Goal: Transaction & Acquisition: Purchase product/service

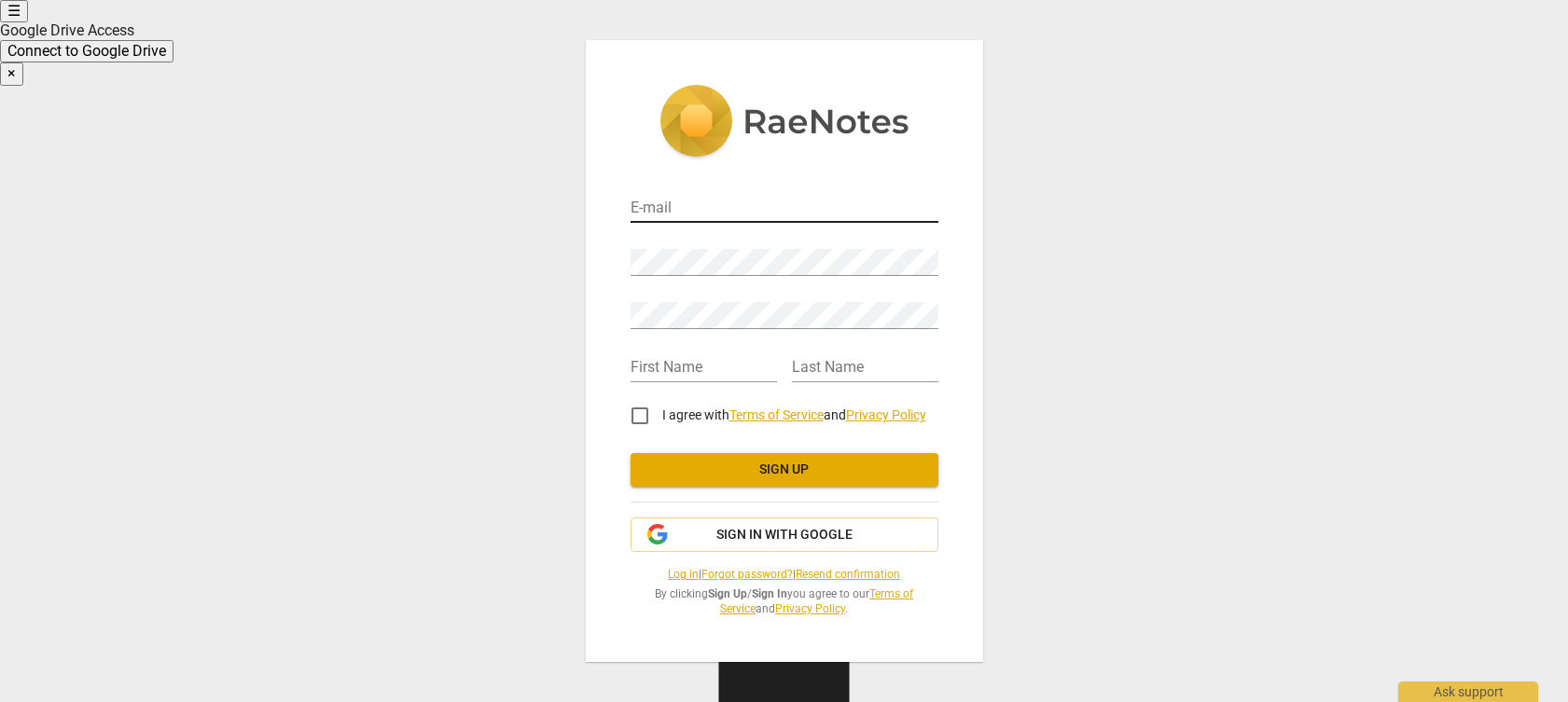
click at [657, 212] on input "email" at bounding box center [784, 208] width 308 height 27
type input "[EMAIL_ADDRESS][DOMAIN_NAME]"
click at [705, 377] on input "text" at bounding box center [703, 368] width 146 height 27
type input "Volora"
click at [810, 375] on input "text" at bounding box center [866, 368] width 146 height 27
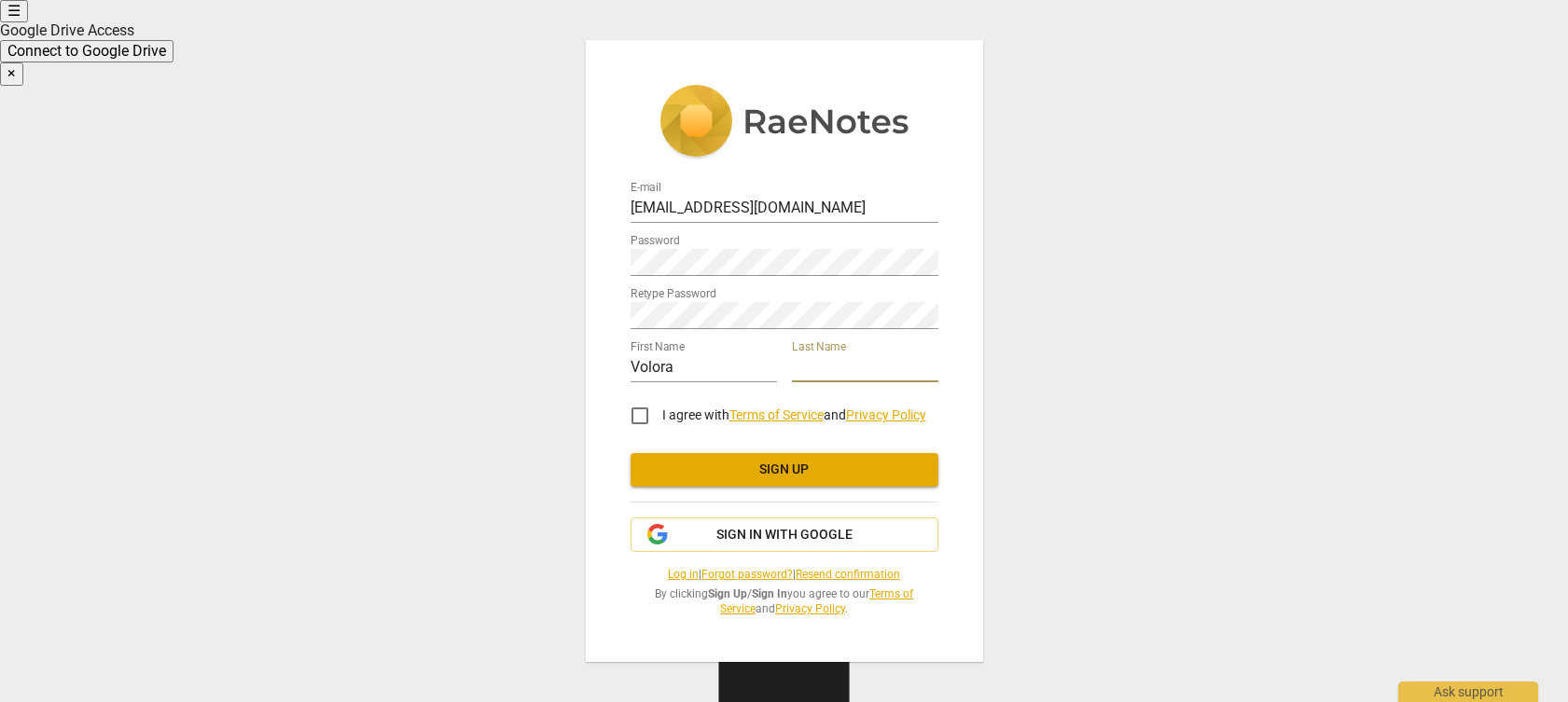
type input "Hanzlicek"
click at [637, 416] on input "I agree with Terms of Service and Privacy Policy" at bounding box center [639, 415] width 44 height 44
checkbox input "true"
click at [788, 534] on span "Sign in with Google" at bounding box center [784, 534] width 136 height 19
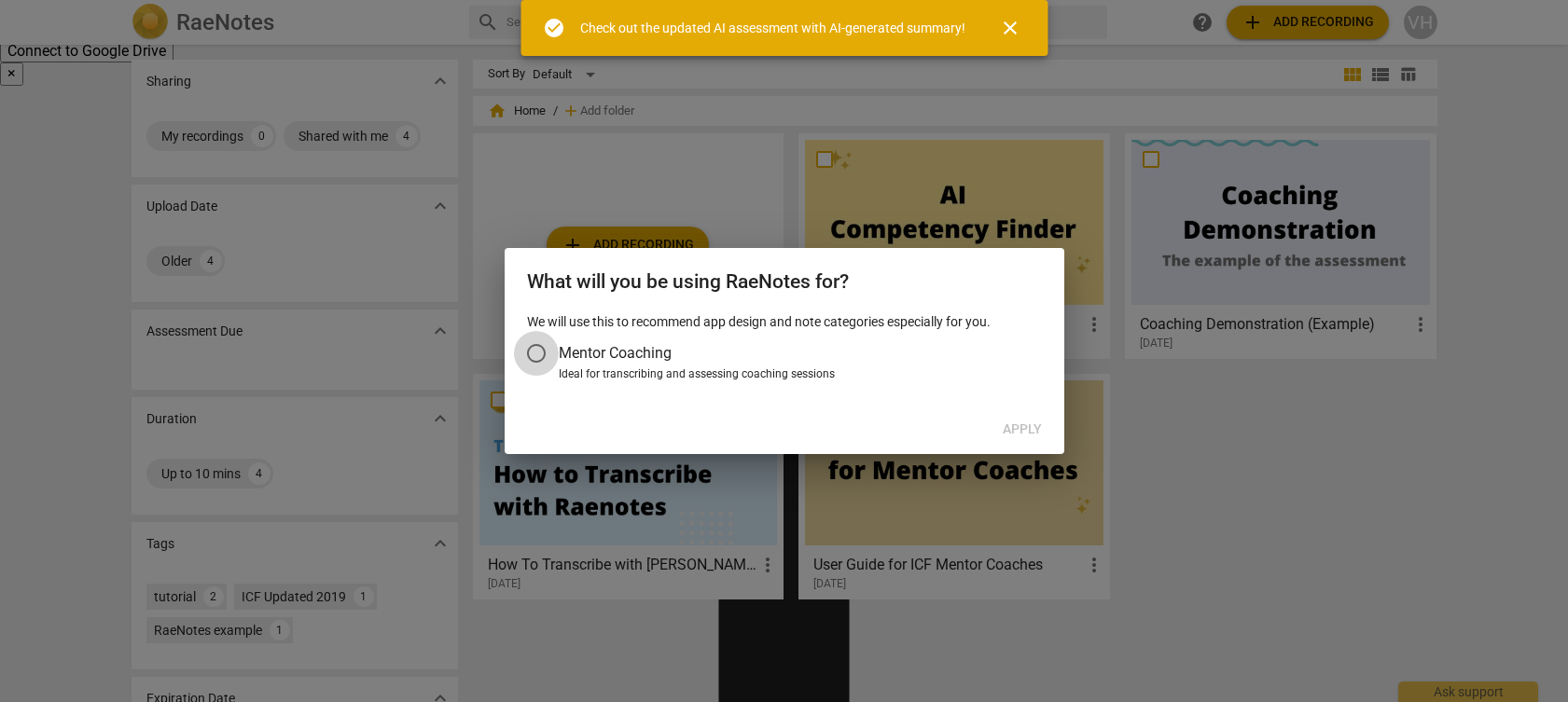
click at [536, 352] on input "Mentor Coaching" at bounding box center [536, 352] width 44 height 44
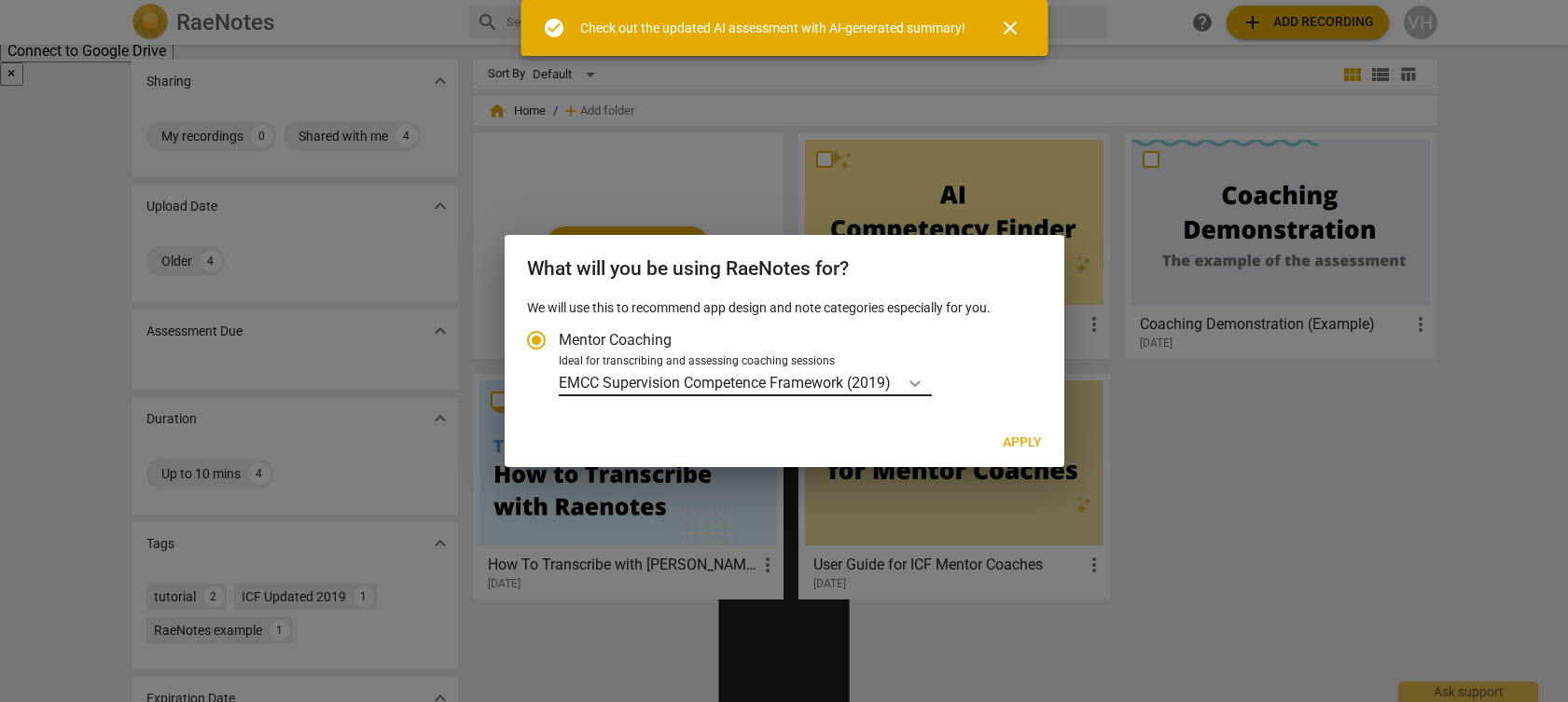
click at [916, 387] on icon "Account type" at bounding box center [915, 383] width 19 height 19
click at [0, 0] on input "Ideal for transcribing and assessing coaching sessions EMCC Supervision Compete…" at bounding box center [0, 0] width 0 height 0
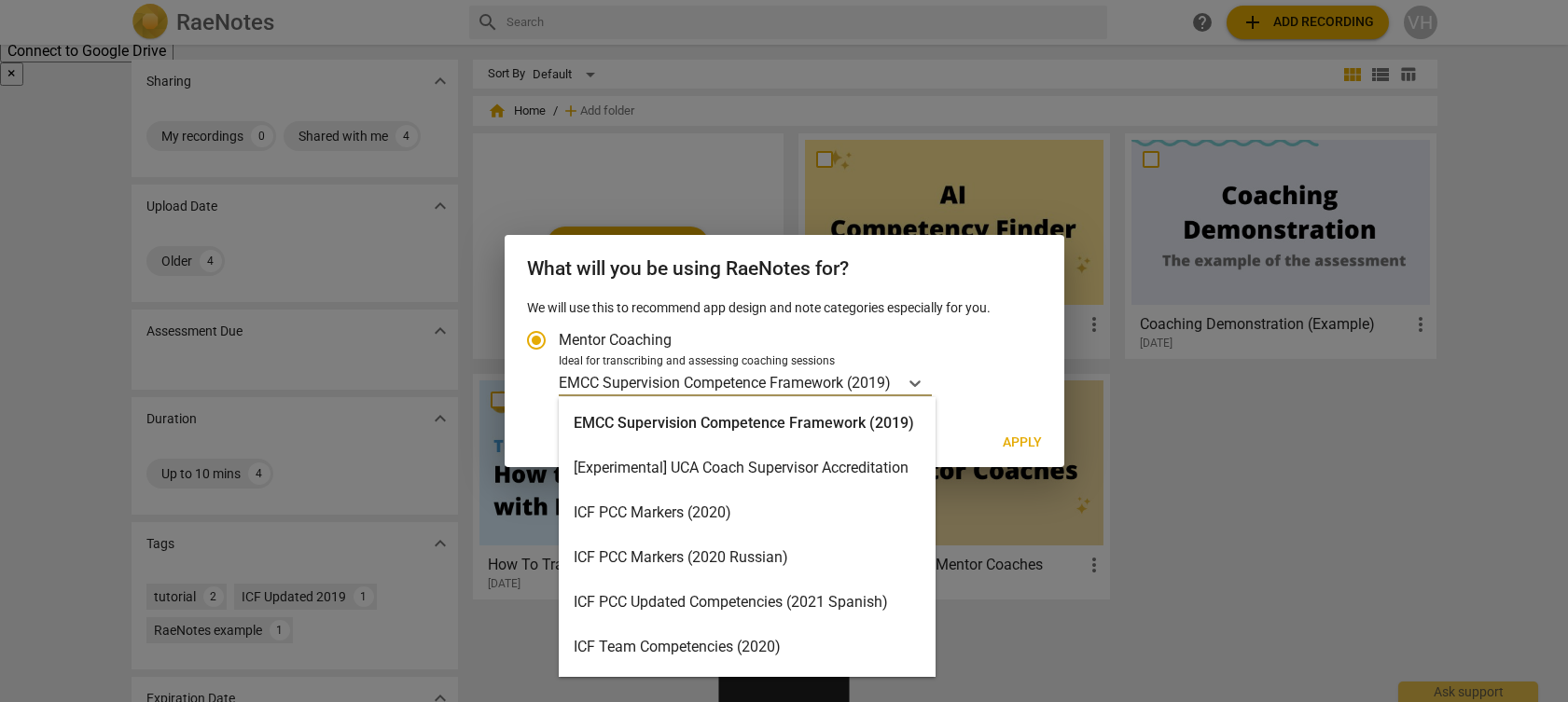
click at [736, 507] on div "ICF PCC Markers (2020)" at bounding box center [747, 512] width 376 height 44
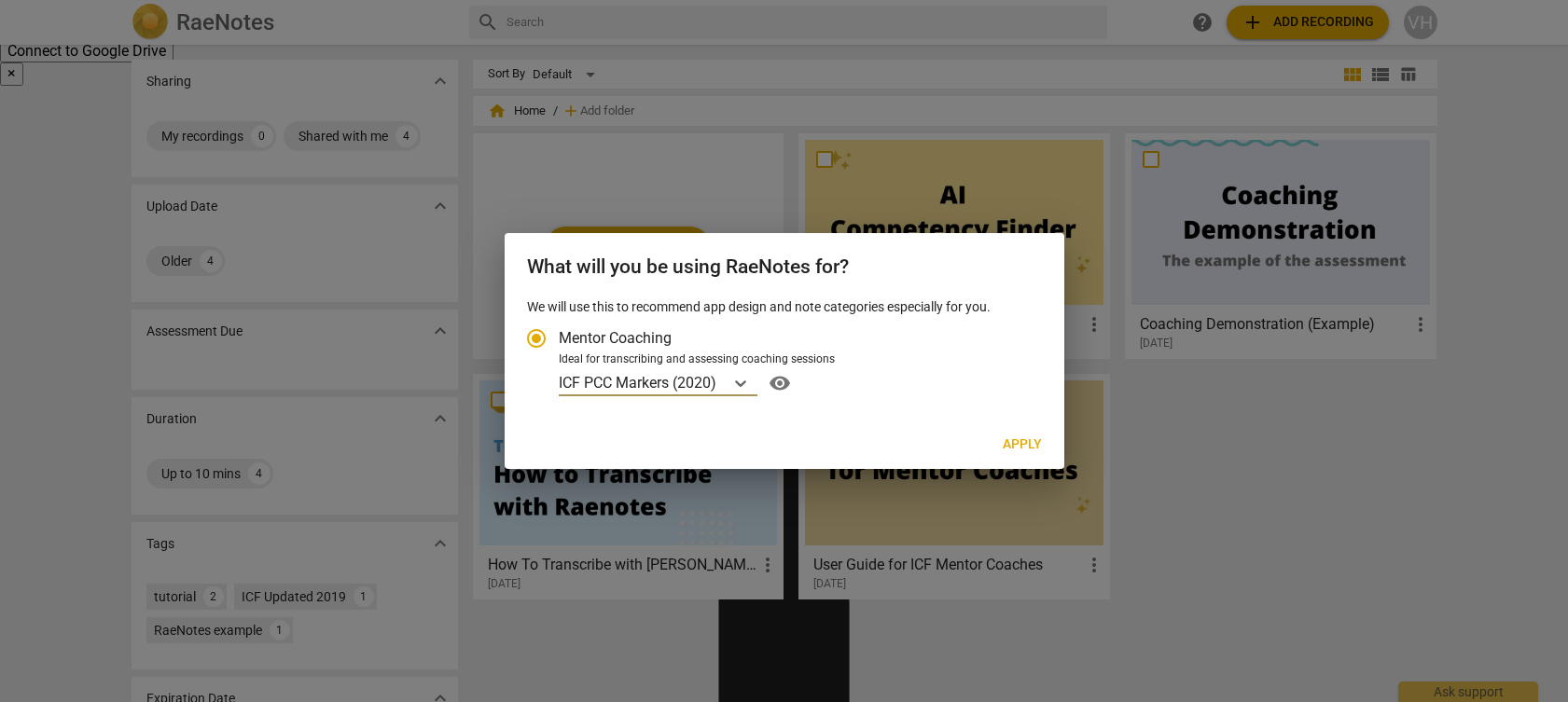
click at [1021, 444] on span "Apply" at bounding box center [1023, 444] width 40 height 19
radio input "false"
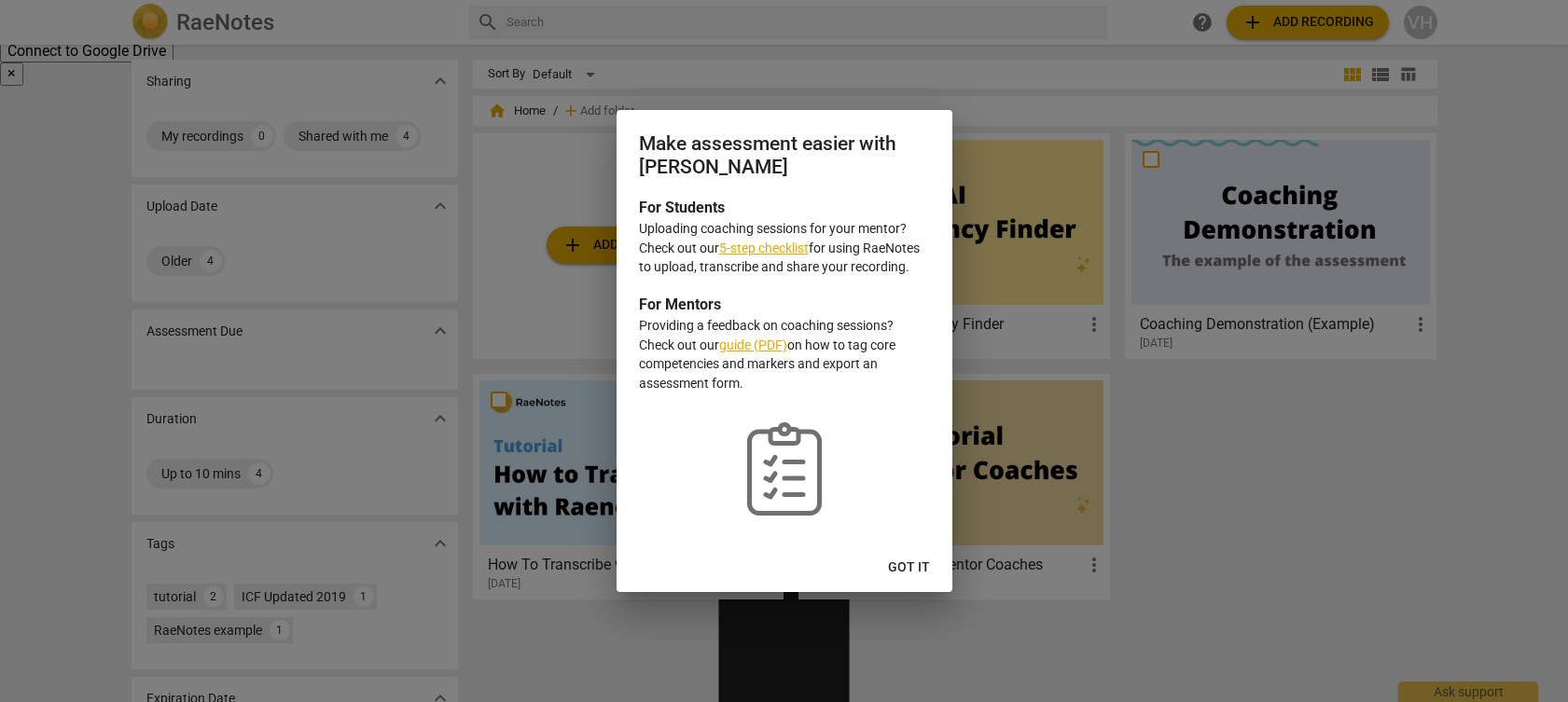
click at [769, 251] on link "5-step checklist" at bounding box center [764, 248] width 90 height 15
click at [918, 564] on span "Got it" at bounding box center [909, 568] width 41 height 19
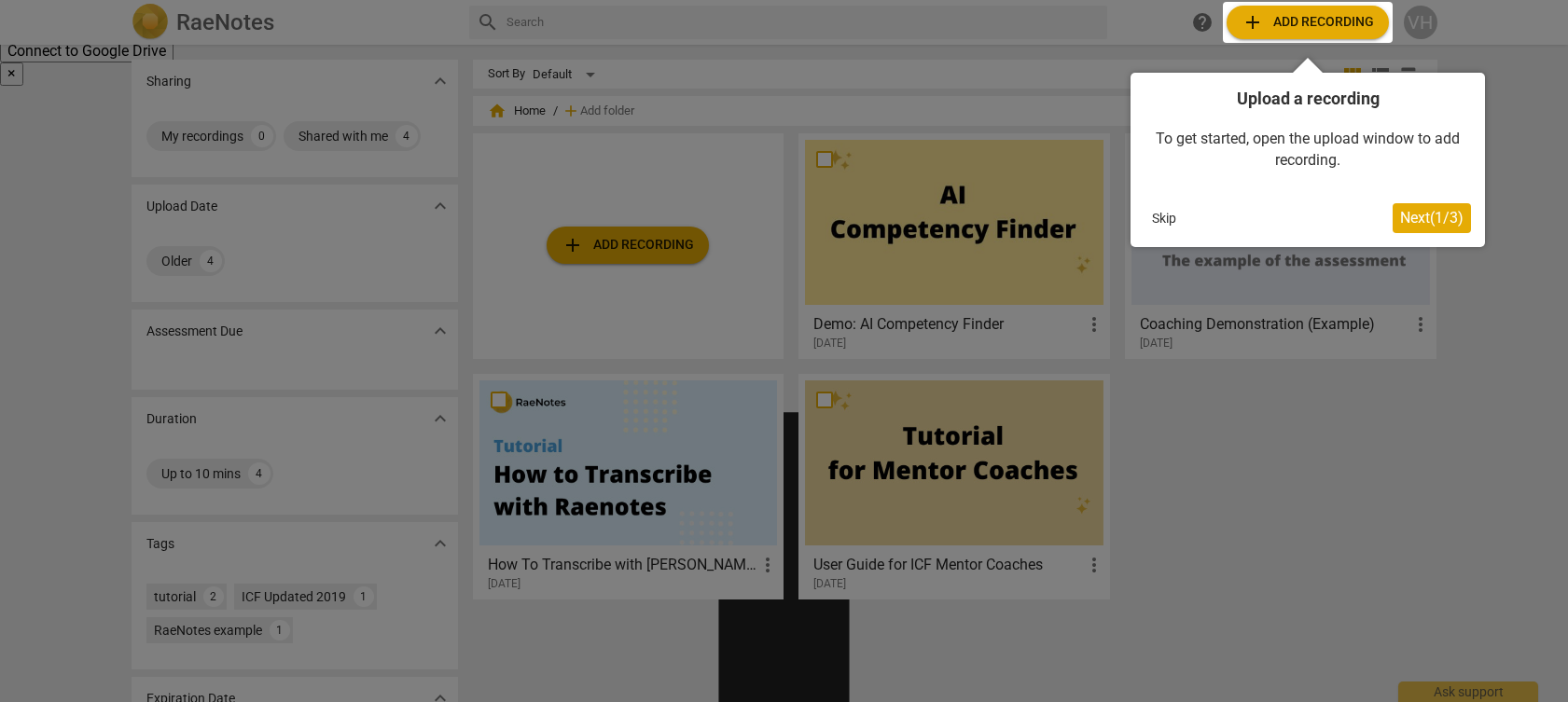
click at [1416, 38] on div at bounding box center [784, 351] width 1568 height 702
click at [1156, 218] on button "Skip" at bounding box center [1164, 218] width 40 height 28
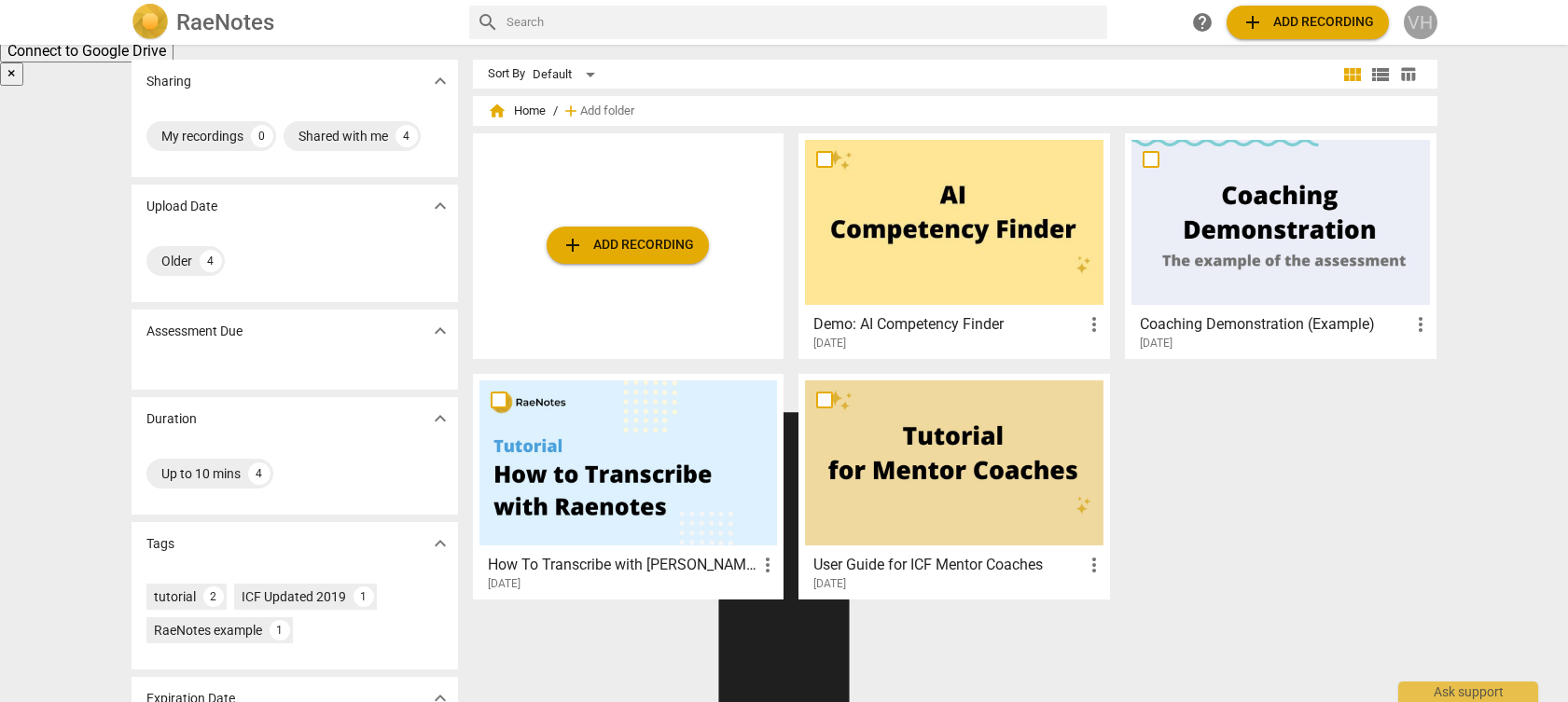
click at [1433, 15] on div "VH" at bounding box center [1421, 23] width 34 height 34
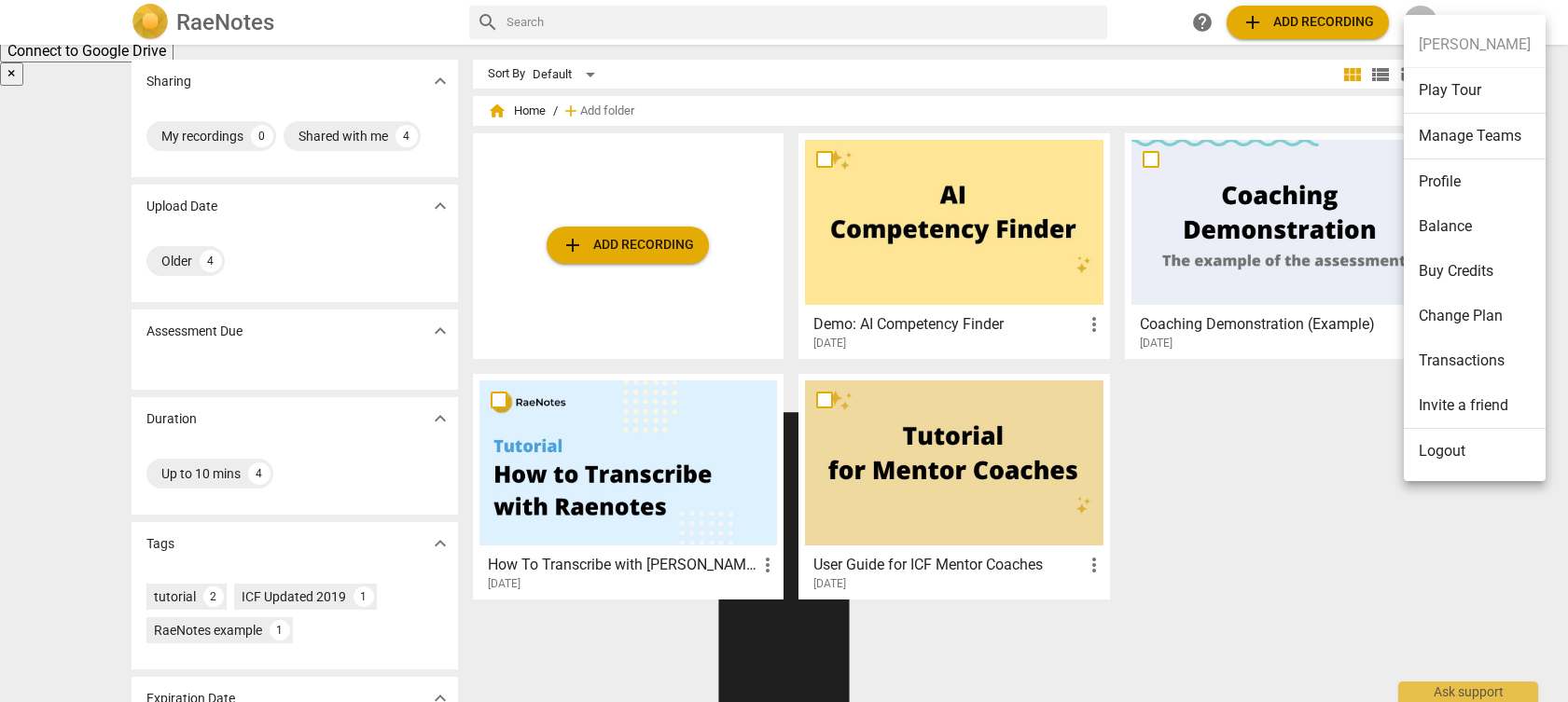
click at [1487, 261] on li "Buy Credits" at bounding box center [1475, 271] width 142 height 44
